Goal: Task Accomplishment & Management: Manage account settings

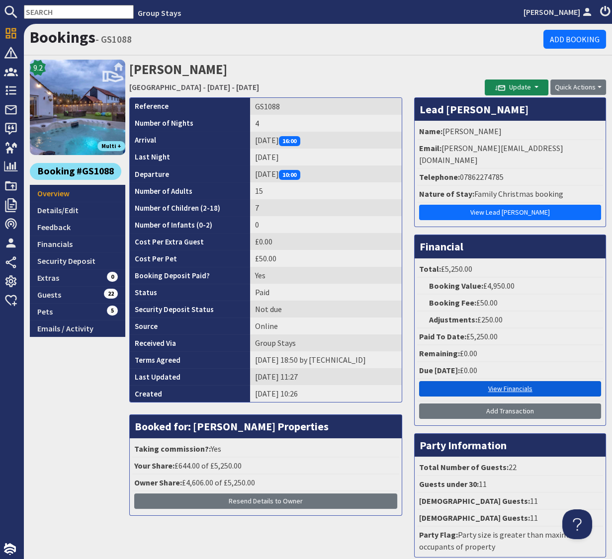
click at [499, 381] on link "View Financials" at bounding box center [510, 388] width 182 height 15
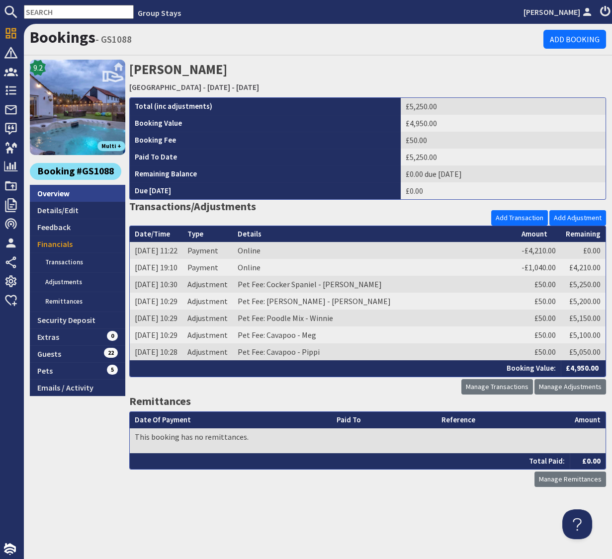
click at [55, 192] on link "Overview" at bounding box center [77, 193] width 95 height 17
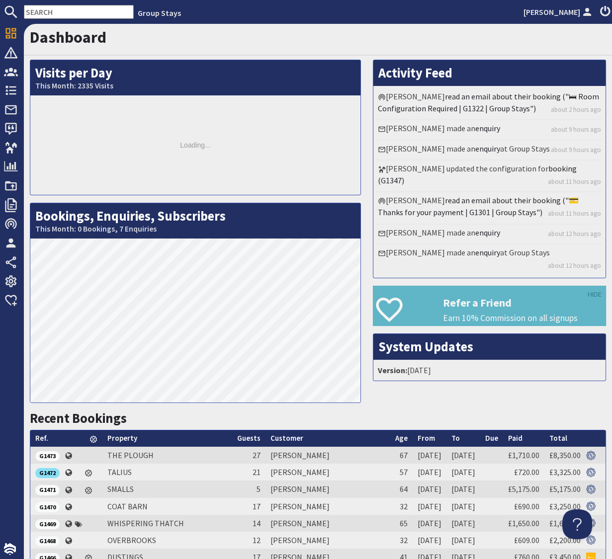
click at [68, 12] on input "text" at bounding box center [79, 12] width 110 height 14
paste input "GS1050"
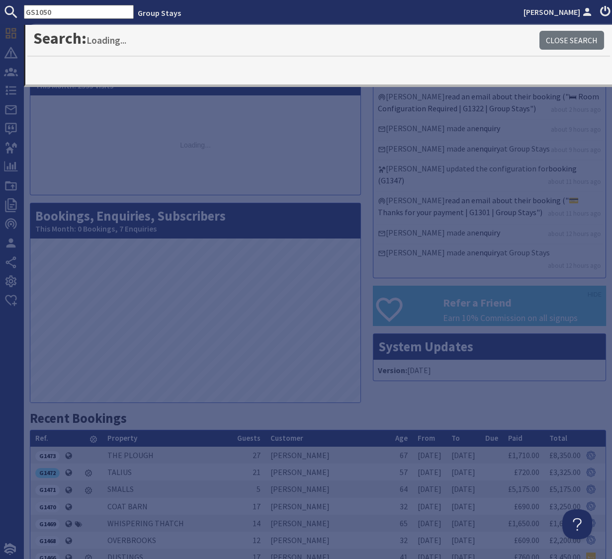
type input "GS1050"
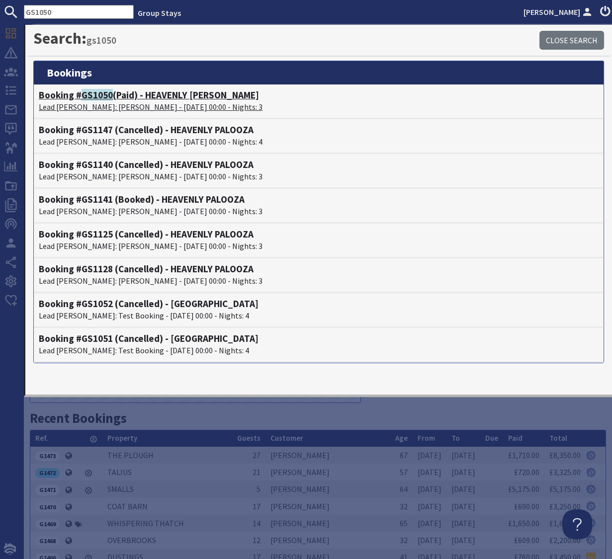
click at [88, 98] on span "GS1050" at bounding box center [97, 95] width 31 height 12
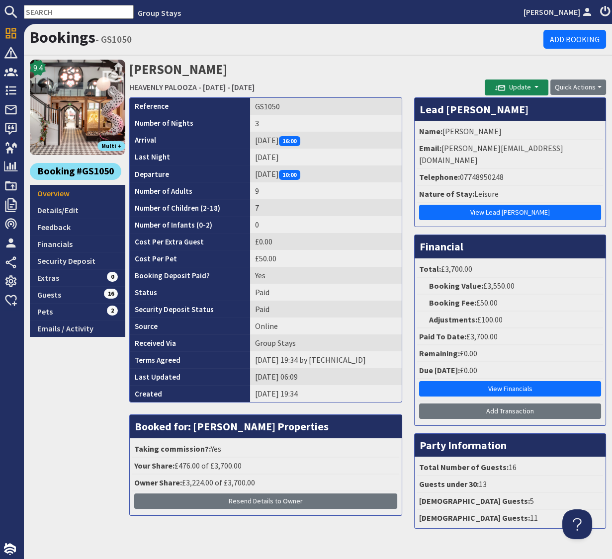
click at [64, 13] on input "text" at bounding box center [79, 12] width 110 height 14
paste input "GS1054"
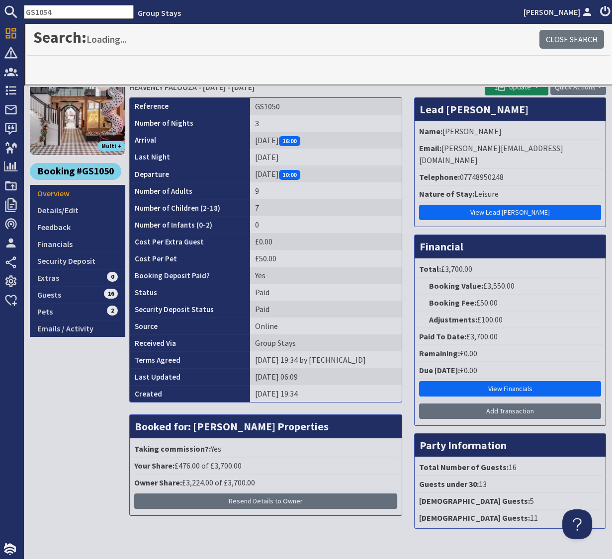
type input "GS1054"
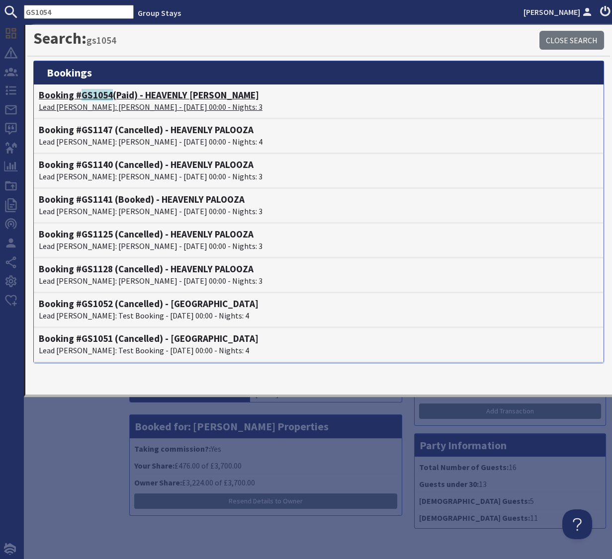
click at [101, 94] on span "GS1054" at bounding box center [97, 95] width 31 height 12
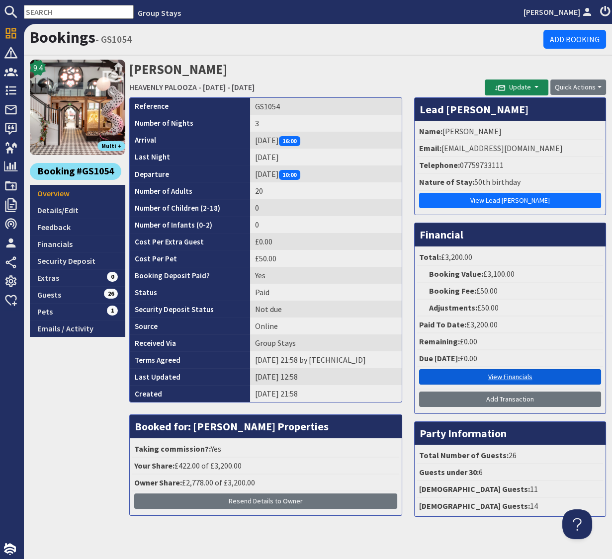
click at [515, 377] on link "View Financials" at bounding box center [510, 376] width 182 height 15
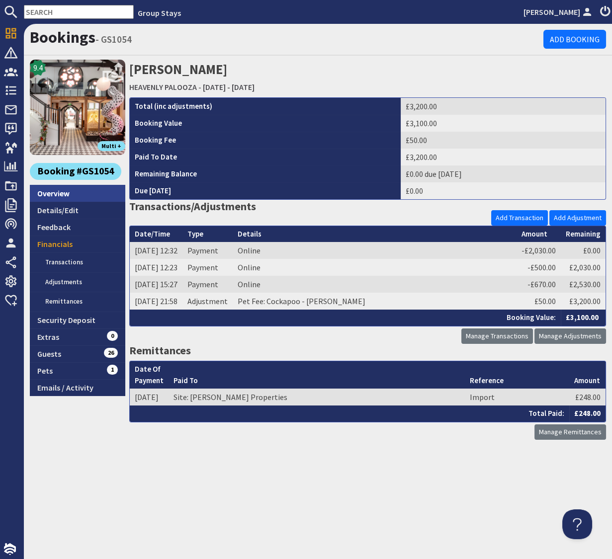
click at [55, 196] on link "Overview" at bounding box center [77, 193] width 95 height 17
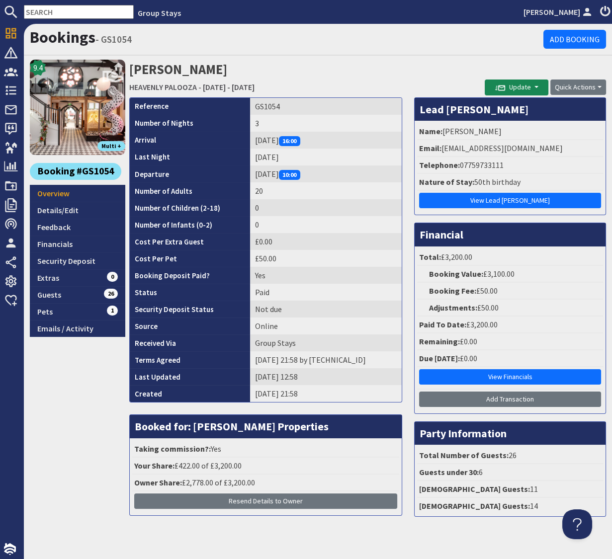
click at [69, 12] on input "text" at bounding box center [79, 12] width 110 height 14
paste input "GS1120"
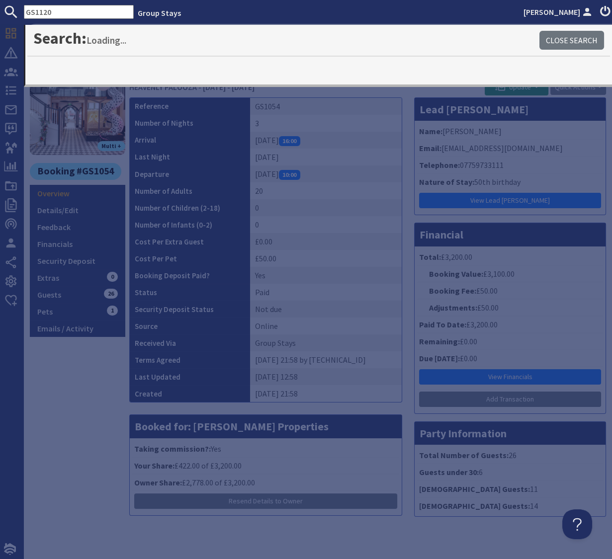
type input "GS1120"
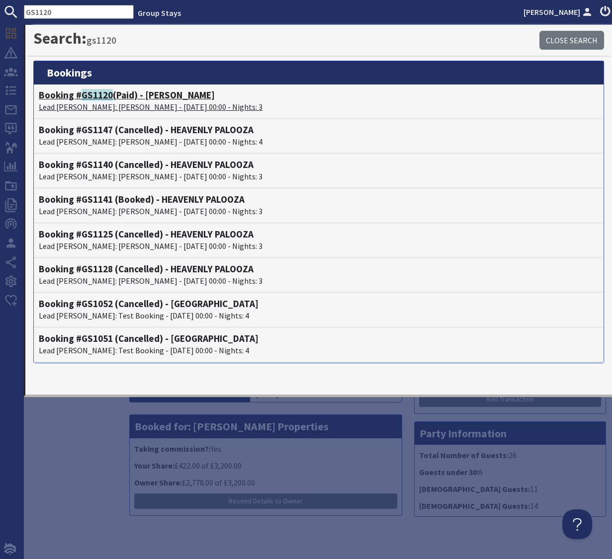
click at [97, 94] on span "GS1120" at bounding box center [97, 95] width 31 height 12
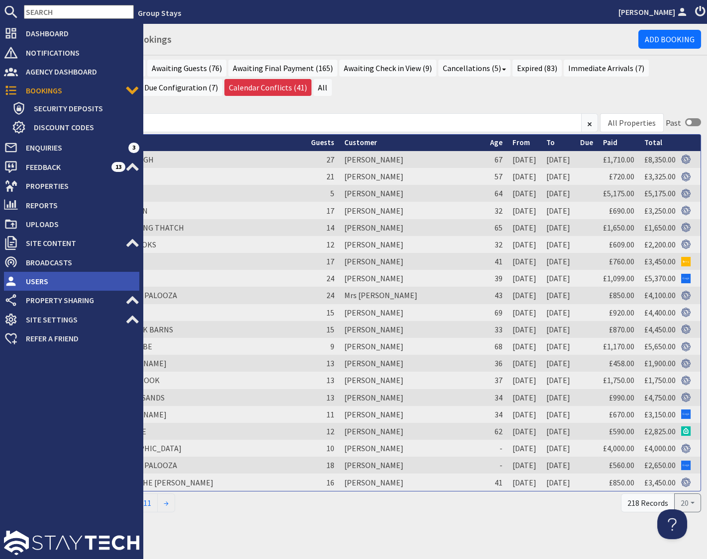
click at [34, 279] on span "Users" at bounding box center [78, 281] width 121 height 16
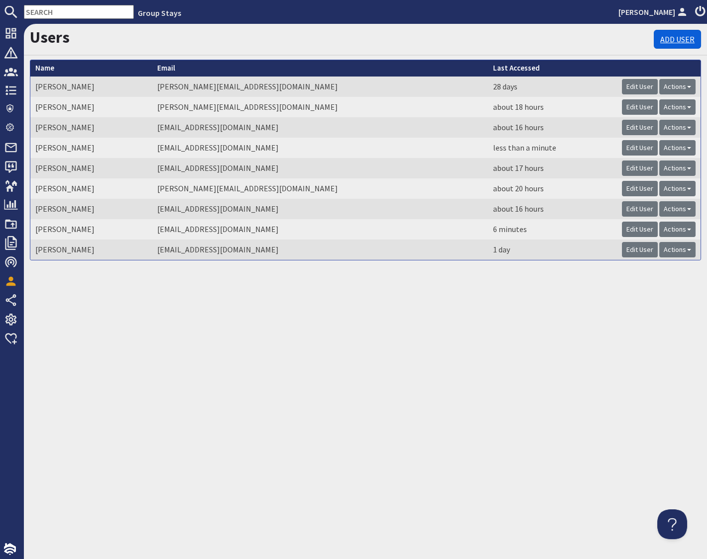
click at [534, 35] on link "Add User" at bounding box center [676, 39] width 47 height 19
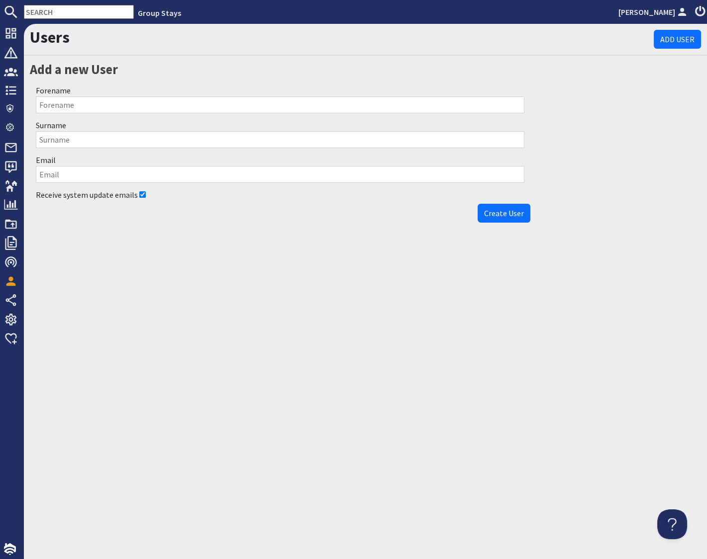
click at [109, 105] on input "Forename" at bounding box center [280, 104] width 488 height 17
type input "Molly"
type input "Vellacott"
type input "oliver@sleeps12.com"
click at [506, 210] on span "Create User" at bounding box center [504, 213] width 40 height 10
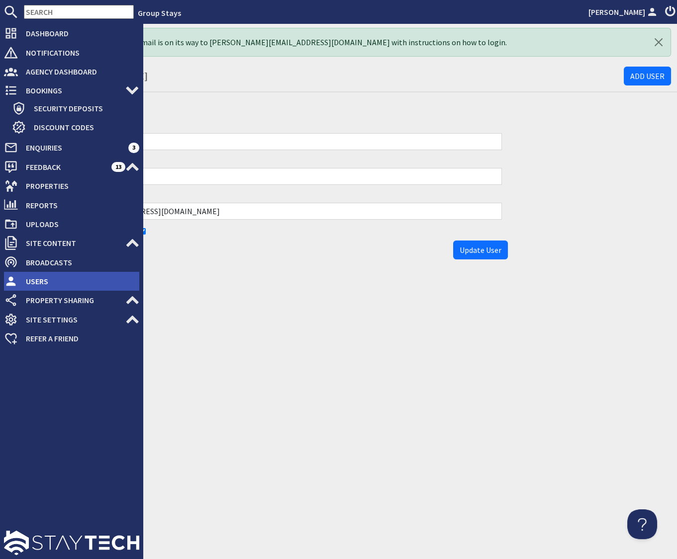
click at [31, 282] on span "Users" at bounding box center [78, 281] width 121 height 16
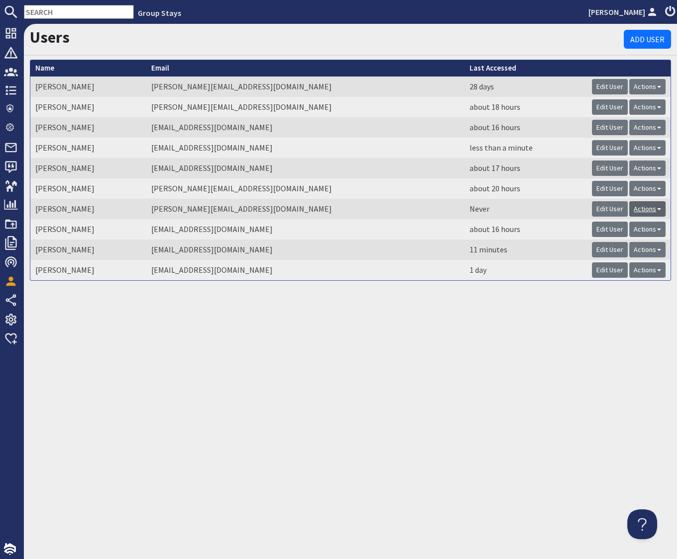
click at [534, 208] on span at bounding box center [659, 209] width 4 height 2
click at [534, 247] on link "Remove User" at bounding box center [616, 245] width 45 height 10
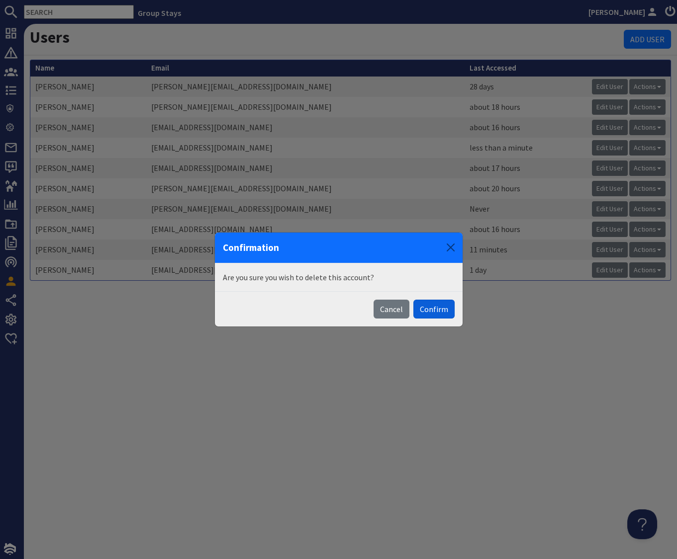
click at [438, 310] on button "Confirm" at bounding box center [433, 309] width 41 height 19
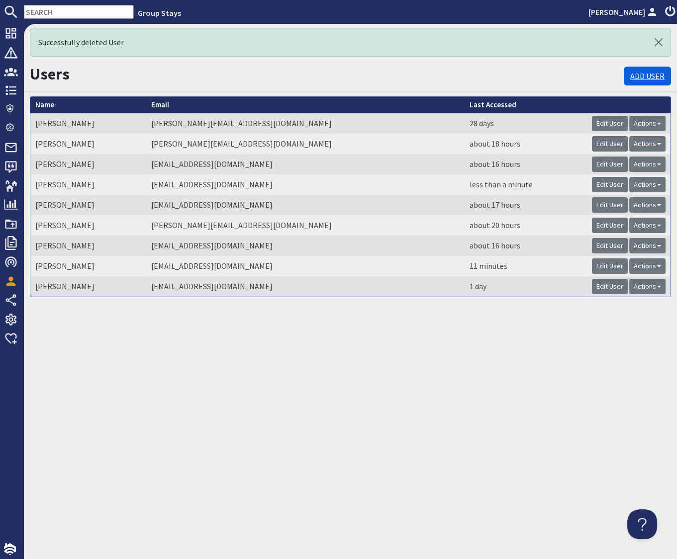
click at [534, 78] on link "Add User" at bounding box center [646, 76] width 47 height 19
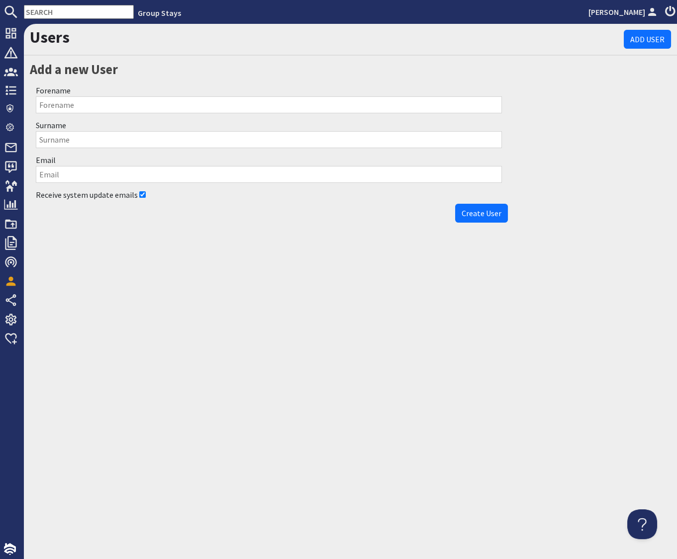
click at [125, 104] on input "Forename" at bounding box center [269, 104] width 466 height 17
type input "Molly"
type input "Vellacott"
type input "molly@sleeps12.com"
click at [478, 216] on span "Create User" at bounding box center [481, 213] width 40 height 10
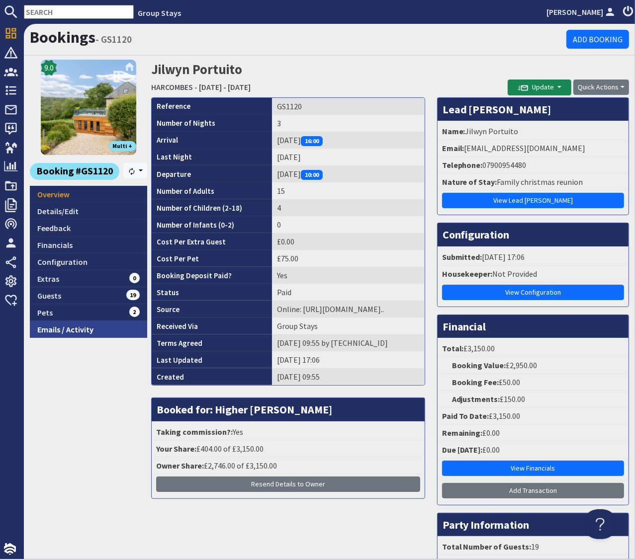
click at [82, 331] on link "Emails / Activity" at bounding box center [88, 329] width 117 height 17
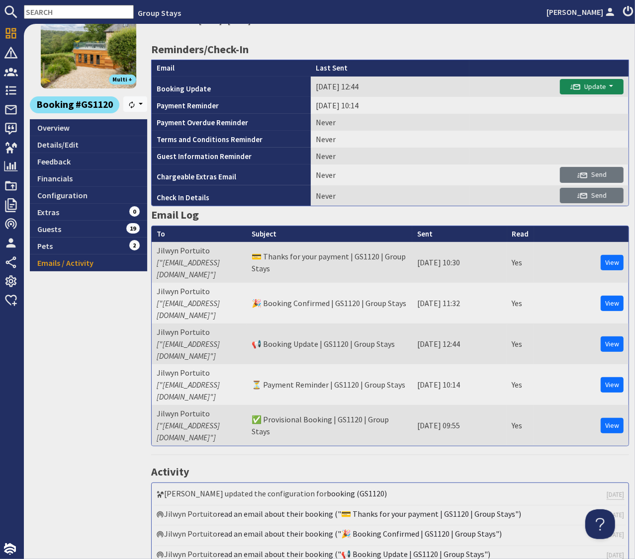
scroll to position [152, 0]
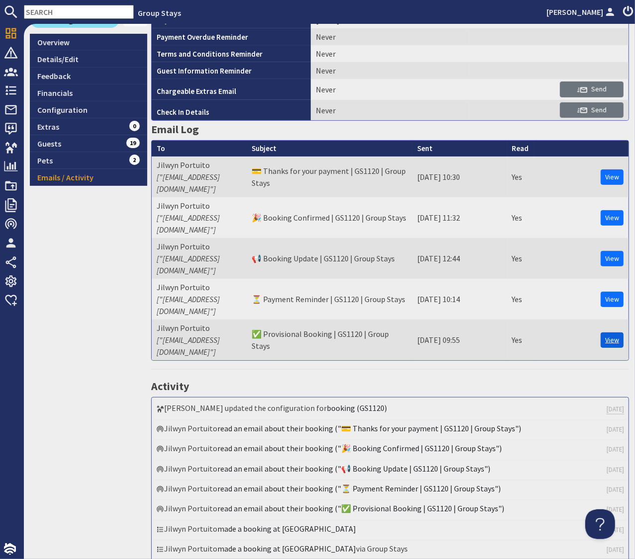
click at [605, 333] on link "View" at bounding box center [612, 340] width 23 height 15
